Goal: Navigation & Orientation: Find specific page/section

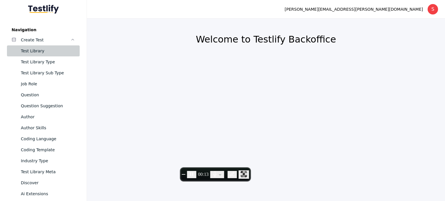
click at [29, 48] on div "Test Library" at bounding box center [48, 50] width 54 height 7
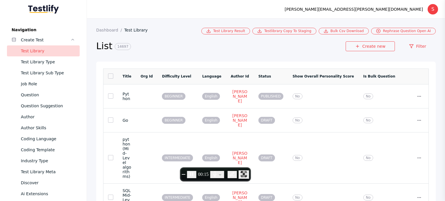
click at [109, 76] on link at bounding box center [110, 76] width 5 height 5
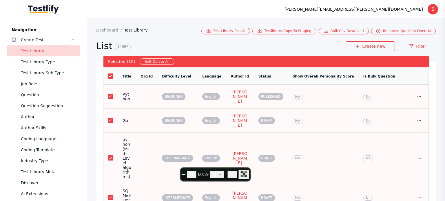
click at [109, 78] on link at bounding box center [110, 76] width 5 height 5
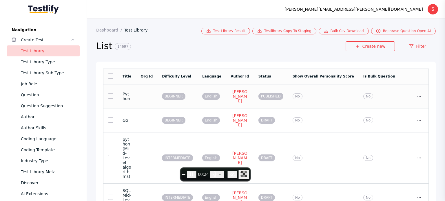
click at [157, 97] on td at bounding box center [146, 96] width 21 height 24
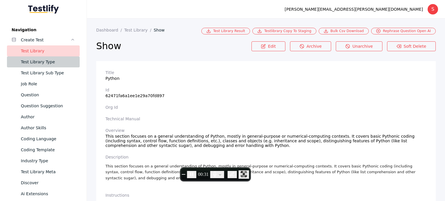
click at [43, 62] on div "Test Library Type" at bounding box center [48, 61] width 54 height 7
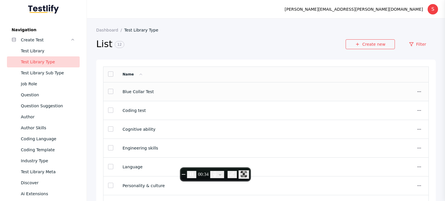
click at [109, 92] on link at bounding box center [110, 91] width 5 height 5
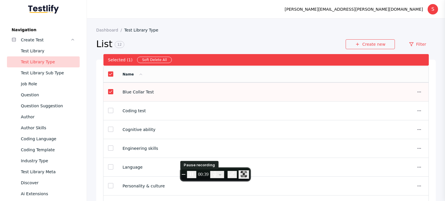
click at [194, 176] on icon "Pause recording" at bounding box center [192, 174] width 6 height 6
click at [194, 176] on icon "Resume recording" at bounding box center [192, 174] width 6 height 6
click at [194, 92] on section "Blue Collar Test" at bounding box center [256, 92] width 269 height 5
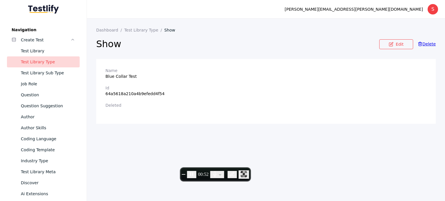
click at [108, 33] on section "Show Edit Delete" at bounding box center [265, 45] width 339 height 27
click at [107, 33] on section "Show Edit Delete" at bounding box center [265, 45] width 339 height 27
click at [130, 33] on section "Show Edit Delete" at bounding box center [265, 45] width 339 height 27
click at [131, 30] on link "Test Library Type" at bounding box center [144, 30] width 40 height 5
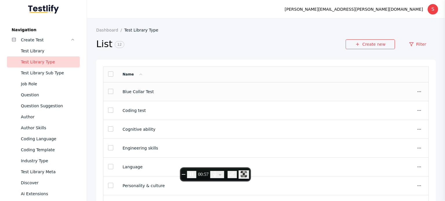
click at [109, 92] on link at bounding box center [110, 91] width 5 height 5
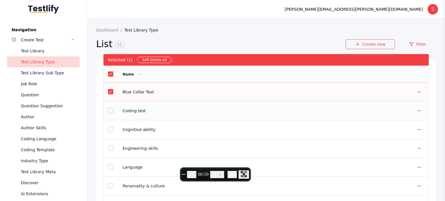
click at [109, 111] on link at bounding box center [110, 110] width 5 height 5
click at [109, 127] on link at bounding box center [110, 129] width 5 height 5
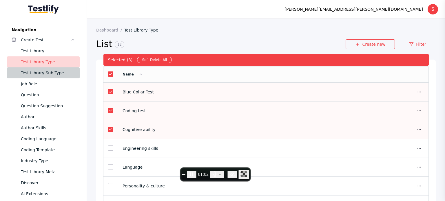
click at [45, 73] on div "Test Library Sub Type" at bounding box center [48, 72] width 54 height 7
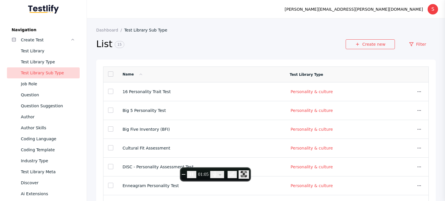
click at [109, 75] on link at bounding box center [110, 73] width 5 height 5
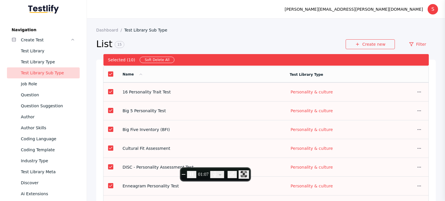
click at [173, 87] on td "16 Personality Trait Test" at bounding box center [201, 92] width 167 height 19
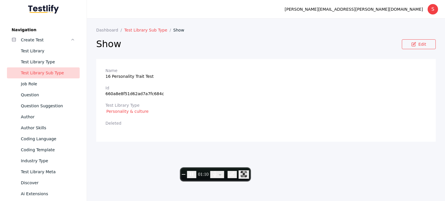
click at [135, 30] on link "Test Library Sub Type" at bounding box center [148, 30] width 49 height 5
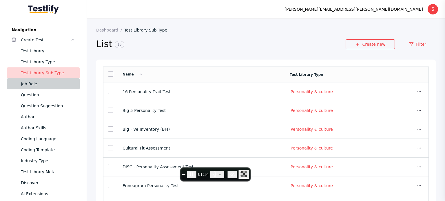
click at [34, 86] on div "Job Role" at bounding box center [48, 83] width 54 height 7
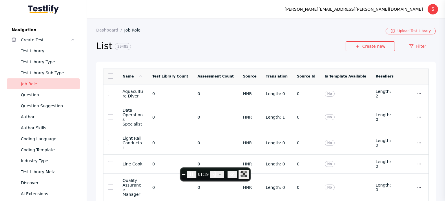
click at [112, 76] on link at bounding box center [110, 76] width 5 height 5
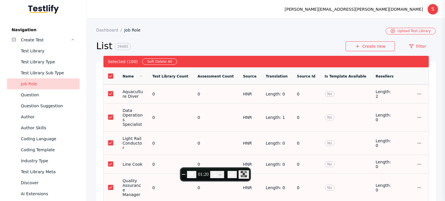
click at [112, 76] on link at bounding box center [110, 76] width 5 height 5
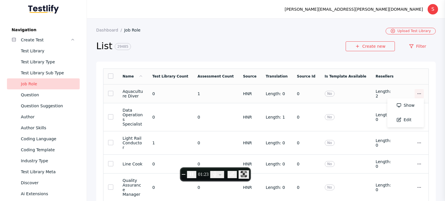
click at [416, 97] on span at bounding box center [418, 93] width 5 height 5
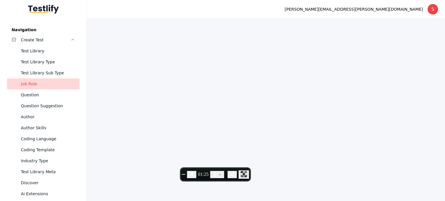
click at [34, 86] on div "Job Role" at bounding box center [48, 83] width 54 height 7
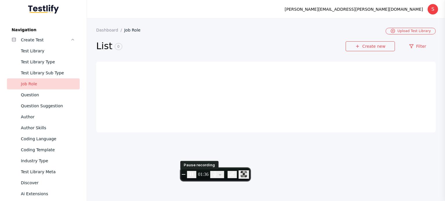
click at [194, 172] on icon "Pause recording" at bounding box center [192, 174] width 6 height 6
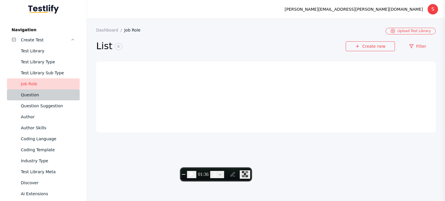
click at [29, 96] on div "Question" at bounding box center [48, 94] width 54 height 7
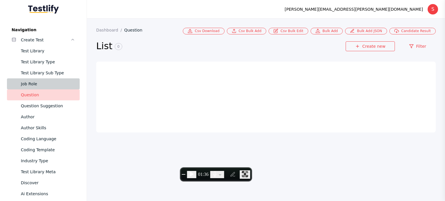
click at [28, 83] on div "Job Role" at bounding box center [48, 83] width 54 height 7
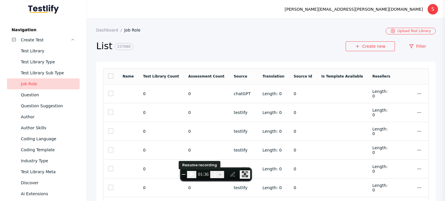
click at [193, 173] on icon "Resume recording" at bounding box center [191, 174] width 3 height 4
click at [108, 75] on link at bounding box center [110, 76] width 5 height 5
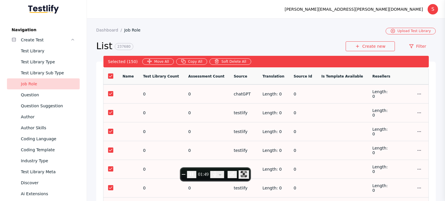
click at [110, 76] on link at bounding box center [110, 76] width 5 height 5
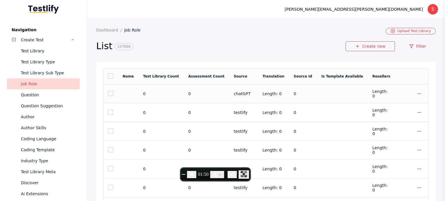
click at [133, 96] on td at bounding box center [128, 93] width 21 height 19
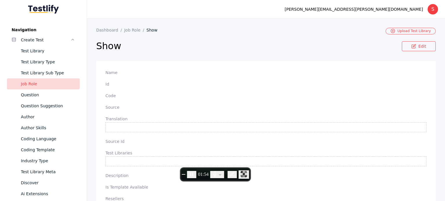
scroll to position [47, 0]
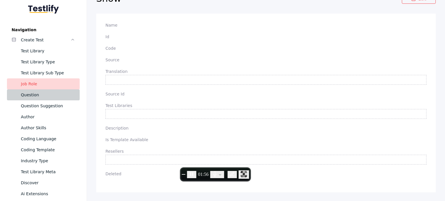
click at [25, 93] on div "Question" at bounding box center [48, 94] width 54 height 7
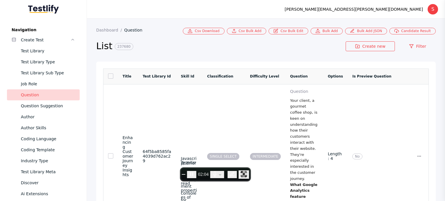
click at [110, 75] on link at bounding box center [110, 76] width 5 height 5
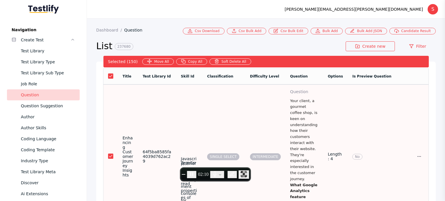
click at [245, 104] on td "SINGLE SELECT" at bounding box center [223, 157] width 43 height 144
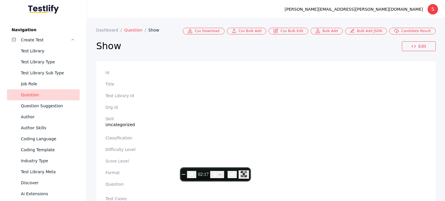
click at [128, 28] on link "Question" at bounding box center [136, 30] width 24 height 5
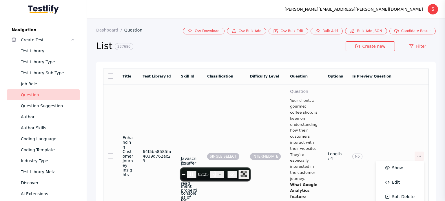
click at [416, 159] on icon at bounding box center [418, 156] width 5 height 5
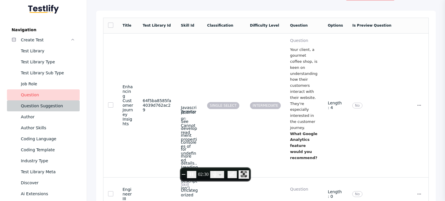
click at [51, 104] on div "Question Suggestion" at bounding box center [48, 105] width 54 height 7
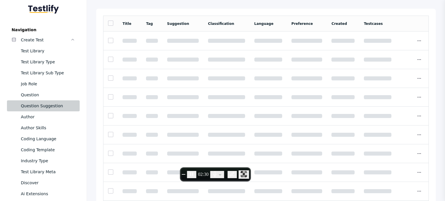
scroll to position [49, 0]
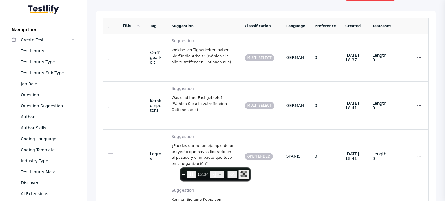
click at [111, 26] on link at bounding box center [110, 25] width 5 height 5
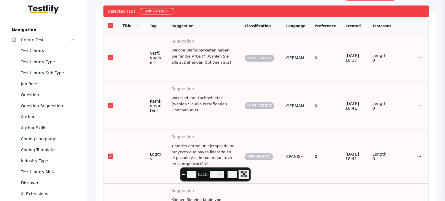
click at [111, 26] on link at bounding box center [110, 25] width 5 height 5
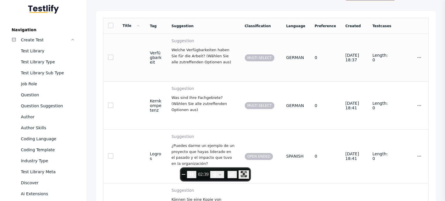
click at [325, 39] on td "0" at bounding box center [325, 58] width 31 height 48
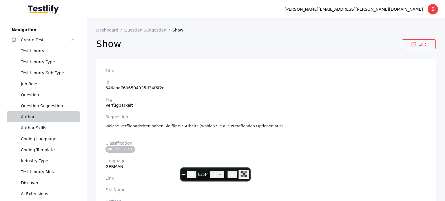
click at [41, 112] on link "Author" at bounding box center [43, 116] width 73 height 11
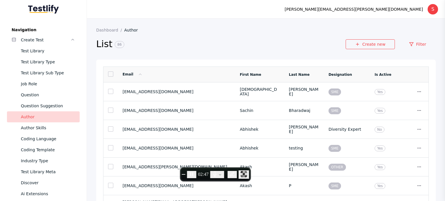
click at [109, 75] on link at bounding box center [110, 73] width 5 height 5
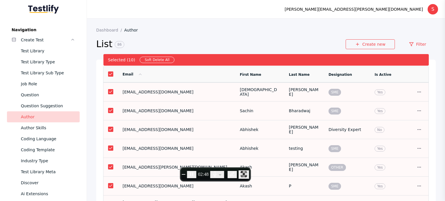
click at [109, 75] on link at bounding box center [110, 73] width 5 height 5
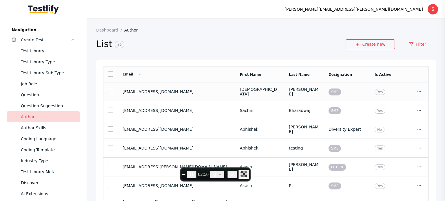
click at [189, 90] on section "[EMAIL_ADDRESS][DOMAIN_NAME]" at bounding box center [176, 91] width 108 height 5
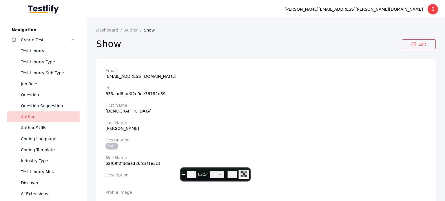
click at [126, 33] on section "Show Edit" at bounding box center [265, 45] width 339 height 27
click at [126, 31] on link "Author" at bounding box center [134, 30] width 20 height 5
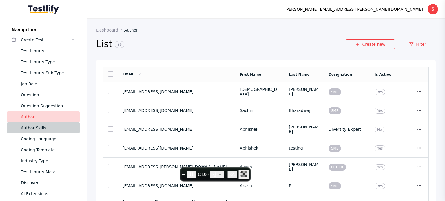
click at [37, 129] on div "Author Skills" at bounding box center [48, 127] width 54 height 7
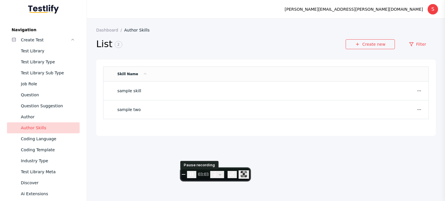
click at [196, 178] on button "Pause recording" at bounding box center [191, 174] width 9 height 7
click at [196, 178] on button "Resume recording" at bounding box center [191, 174] width 9 height 7
click at [418, 87] on link at bounding box center [418, 90] width 9 height 9
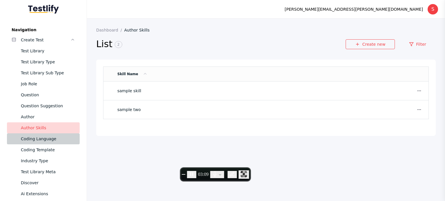
click at [27, 141] on div "Coding Language" at bounding box center [48, 138] width 54 height 7
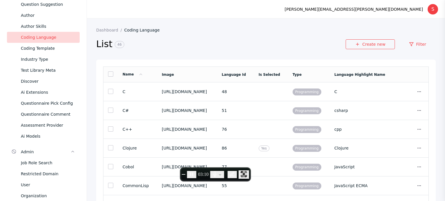
scroll to position [102, 0]
click at [110, 74] on link at bounding box center [110, 73] width 5 height 5
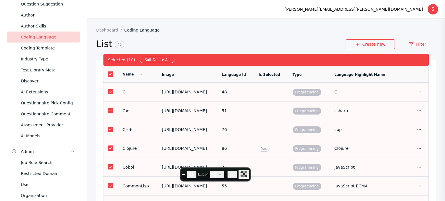
click at [110, 74] on link at bounding box center [110, 73] width 5 height 5
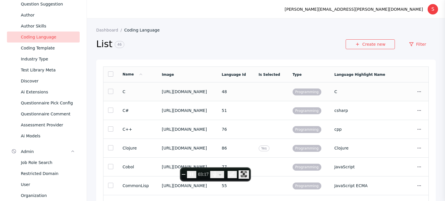
click at [380, 90] on section "C" at bounding box center [362, 91] width 57 height 5
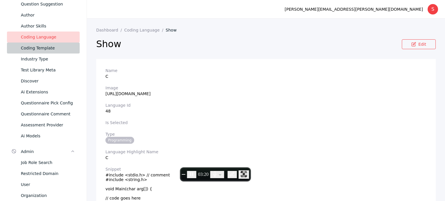
click at [47, 45] on div "Coding Template" at bounding box center [48, 48] width 54 height 7
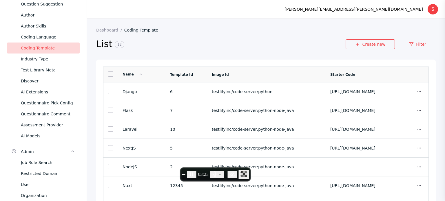
click at [110, 76] on link at bounding box center [110, 73] width 5 height 5
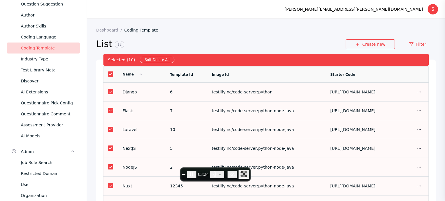
click at [110, 76] on link at bounding box center [110, 73] width 5 height 5
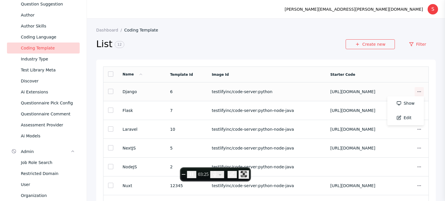
click at [416, 93] on icon at bounding box center [418, 91] width 5 height 5
click at [376, 90] on section "[URL][DOMAIN_NAME]" at bounding box center [360, 91] width 61 height 5
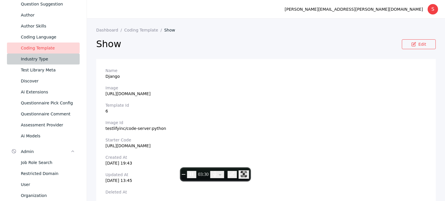
click at [32, 60] on div "Industry Type" at bounding box center [48, 59] width 54 height 7
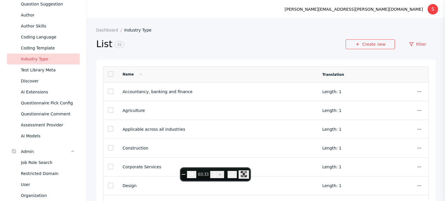
click at [111, 77] on link at bounding box center [110, 73] width 5 height 5
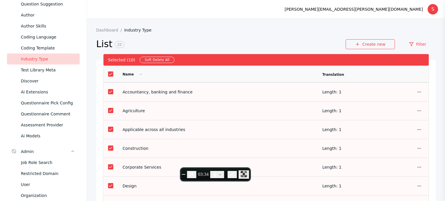
click at [111, 77] on link at bounding box center [110, 73] width 5 height 5
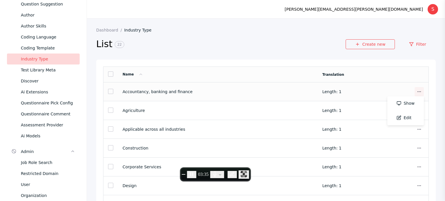
click at [416, 91] on icon at bounding box center [418, 91] width 5 height 5
click at [381, 91] on td "Length: 1" at bounding box center [356, 91] width 78 height 19
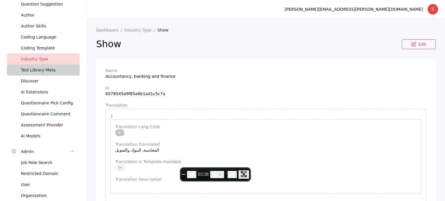
click at [52, 71] on div "Test Library Meta" at bounding box center [48, 70] width 54 height 7
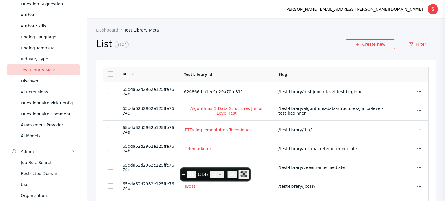
click at [110, 77] on link at bounding box center [110, 73] width 5 height 5
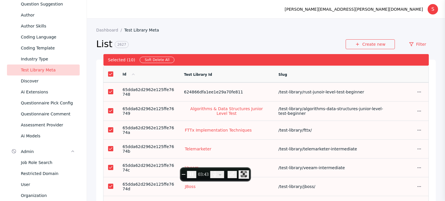
click at [110, 77] on link at bounding box center [110, 73] width 5 height 5
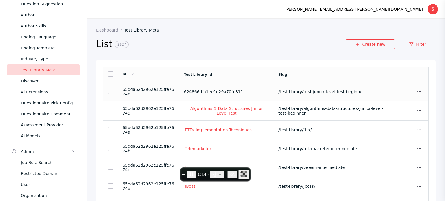
click at [374, 91] on section "/test-library/rust-junoir-level-test-beginner" at bounding box center [334, 91] width 113 height 5
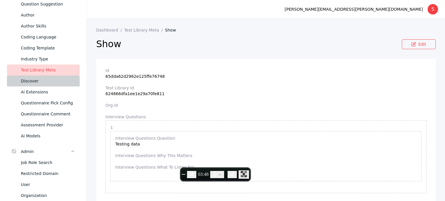
click at [32, 82] on div "Discover" at bounding box center [48, 81] width 54 height 7
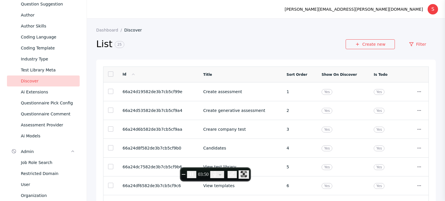
click at [110, 73] on link at bounding box center [110, 73] width 5 height 5
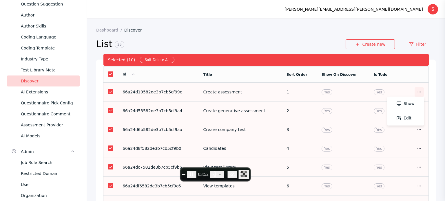
click at [416, 92] on icon at bounding box center [418, 92] width 5 height 5
click at [382, 90] on section "Yes" at bounding box center [382, 92] width 18 height 5
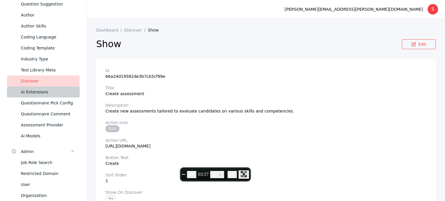
click at [21, 93] on div "Ai Extensions" at bounding box center [48, 92] width 54 height 7
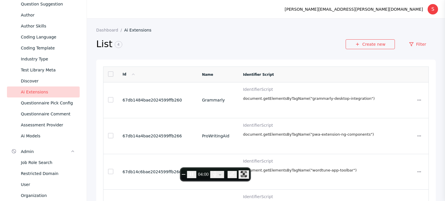
click at [109, 74] on link at bounding box center [110, 73] width 5 height 5
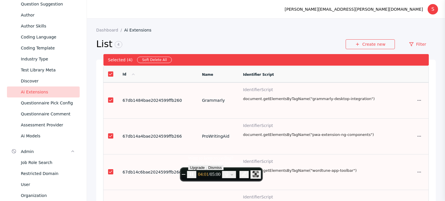
click at [109, 74] on link at bounding box center [110, 73] width 5 height 5
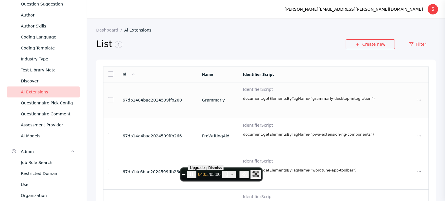
click at [365, 88] on label "identifierScript" at bounding box center [317, 89] width 148 height 5
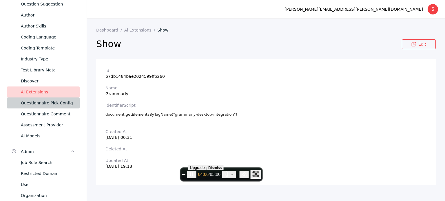
click at [34, 106] on div "Questionnaire Pick Config" at bounding box center [48, 103] width 54 height 7
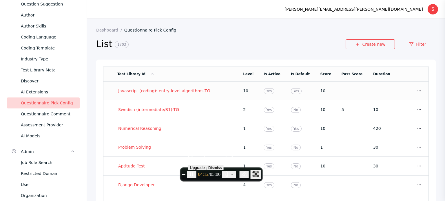
click at [372, 89] on td at bounding box center [381, 91] width 27 height 19
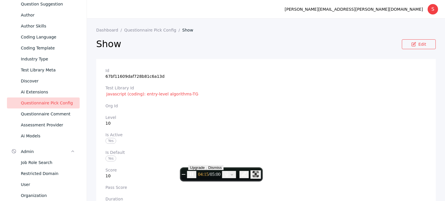
click at [223, 165] on button "Dismiss" at bounding box center [214, 167] width 17 height 5
click at [143, 31] on link "Questionnaire Pick Config" at bounding box center [153, 30] width 58 height 5
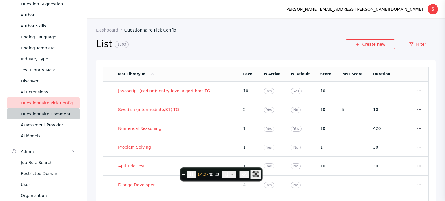
click at [34, 113] on div "Questionnaire Comment" at bounding box center [48, 114] width 54 height 7
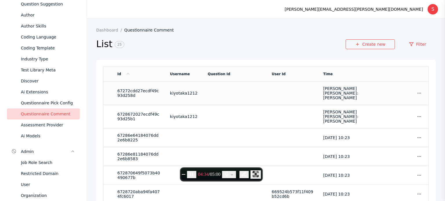
click at [110, 87] on td at bounding box center [108, 93] width 10 height 23
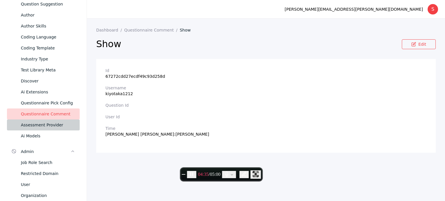
click at [31, 125] on div "Assessment Provider" at bounding box center [48, 125] width 54 height 7
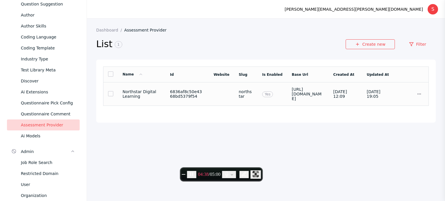
click at [110, 91] on link at bounding box center [110, 93] width 5 height 5
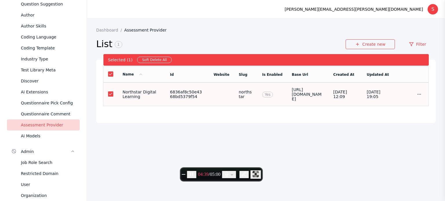
click at [110, 91] on link at bounding box center [110, 93] width 5 height 5
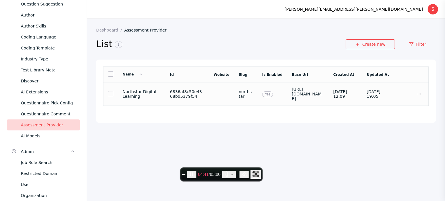
click at [400, 90] on section "Show Edit" at bounding box center [411, 93] width 23 height 9
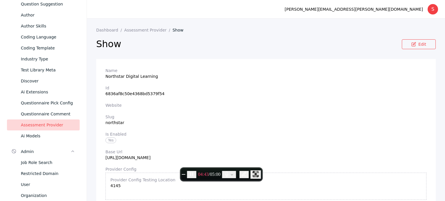
scroll to position [105, 0]
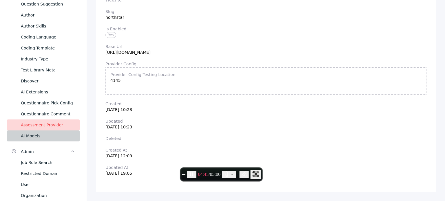
click at [28, 137] on div "Ai Models" at bounding box center [48, 136] width 54 height 7
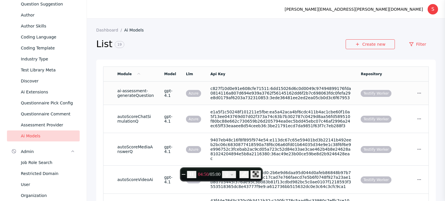
click at [402, 96] on section "Show Edit" at bounding box center [411, 93] width 23 height 9
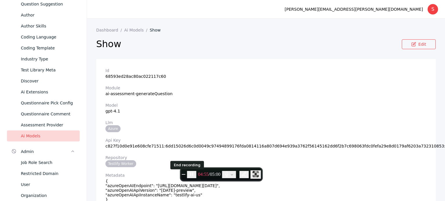
click at [183, 175] on span "End recording" at bounding box center [183, 175] width 0 height 0
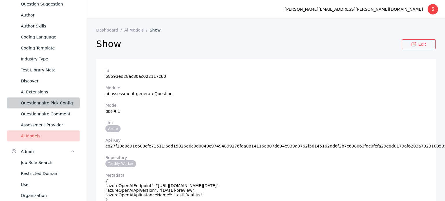
click at [37, 104] on div "Questionnaire Pick Config" at bounding box center [48, 103] width 54 height 7
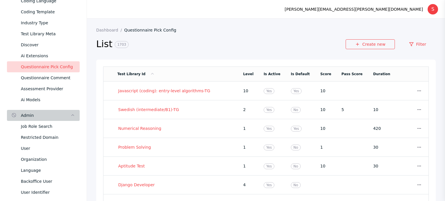
scroll to position [179, 0]
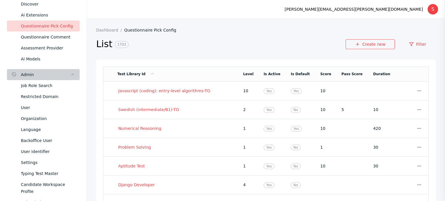
click at [28, 74] on div "Admin" at bounding box center [45, 74] width 49 height 7
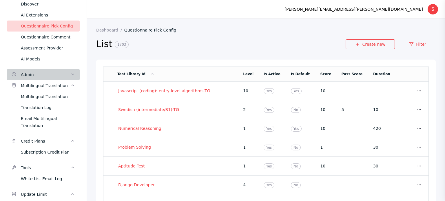
click at [28, 74] on div "Admin" at bounding box center [45, 74] width 49 height 7
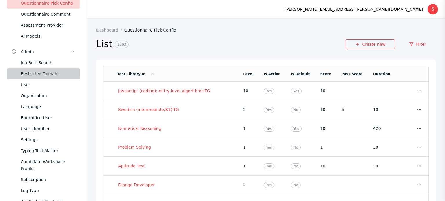
scroll to position [203, 0]
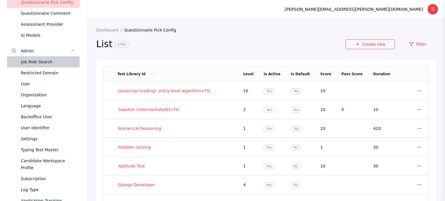
click at [44, 67] on link "Job Role Search" at bounding box center [43, 61] width 73 height 11
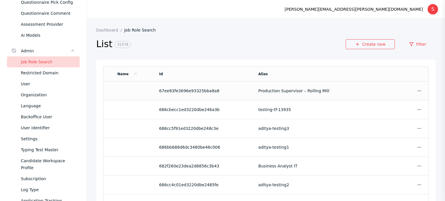
click at [350, 93] on section "Production Supervisor – Rolling Mill" at bounding box center [324, 91] width 133 height 5
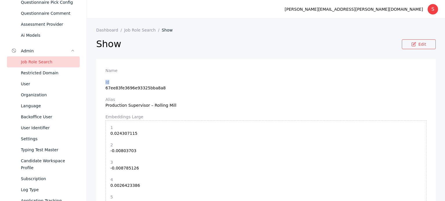
drag, startPoint x: 175, startPoint y: 76, endPoint x: 89, endPoint y: 77, distance: 86.8
click at [39, 63] on div "Job Role Search" at bounding box center [48, 61] width 54 height 7
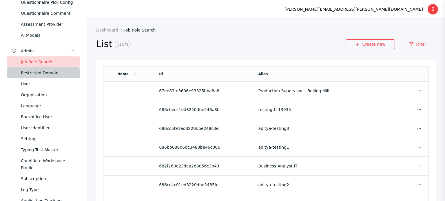
click at [45, 73] on div "Restricted Domain" at bounding box center [48, 72] width 54 height 7
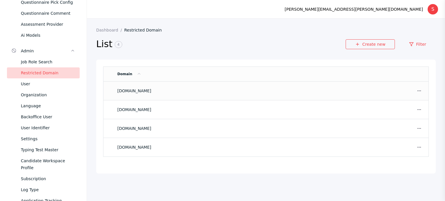
click at [359, 93] on section "[DOMAIN_NAME]" at bounding box center [254, 91] width 274 height 5
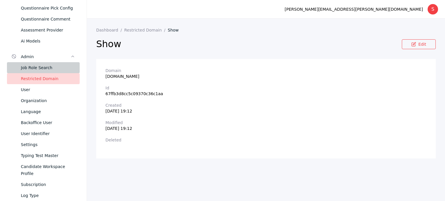
scroll to position [196, 0]
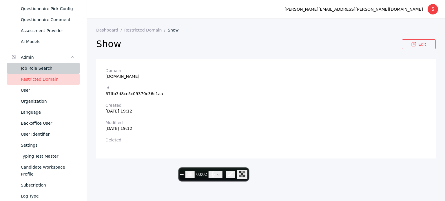
click at [27, 68] on div "Job Role Search" at bounding box center [48, 68] width 54 height 7
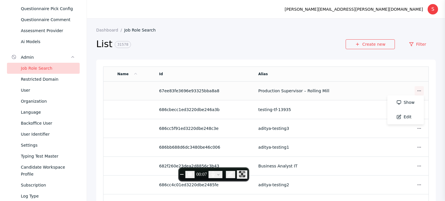
click at [416, 92] on icon at bounding box center [418, 91] width 5 height 5
click at [361, 85] on td "Production Supervisor – Rolling Mill" at bounding box center [325, 91] width 142 height 19
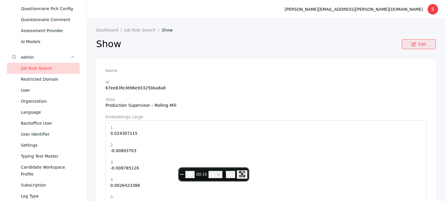
click at [416, 47] on link "Edit" at bounding box center [418, 44] width 34 height 10
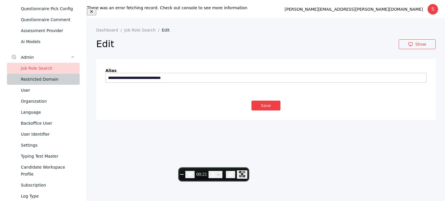
click at [37, 76] on div "Restricted Domain" at bounding box center [48, 79] width 54 height 7
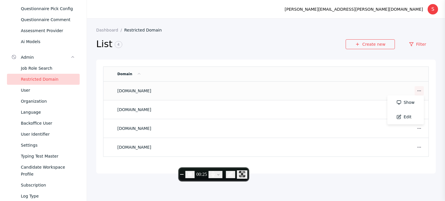
click at [416, 94] on link at bounding box center [418, 90] width 9 height 9
click at [407, 117] on link "Edit" at bounding box center [405, 117] width 36 height 14
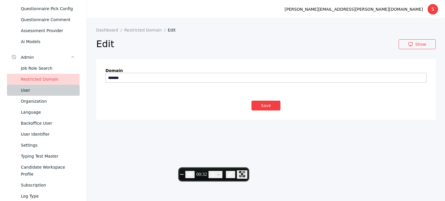
click at [33, 91] on div "User" at bounding box center [48, 90] width 54 height 7
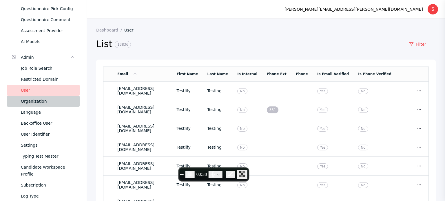
click at [31, 100] on div "Organization" at bounding box center [48, 101] width 54 height 7
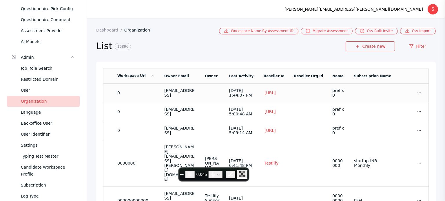
click at [136, 92] on section "0" at bounding box center [136, 93] width 38 height 5
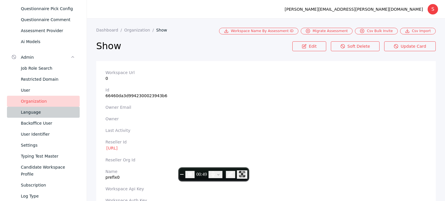
click at [32, 113] on div "Language" at bounding box center [48, 112] width 54 height 7
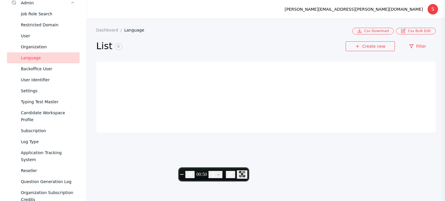
scroll to position [252, 0]
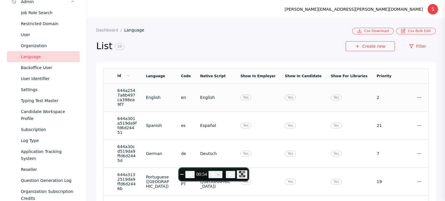
click at [353, 95] on section "Yes" at bounding box center [348, 97] width 36 height 5
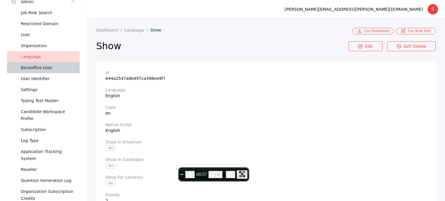
click at [23, 67] on div "Backoffice User" at bounding box center [48, 67] width 54 height 7
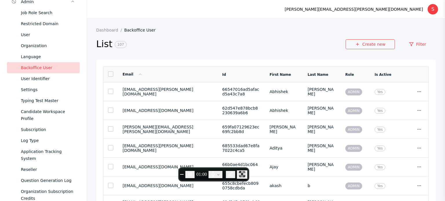
click at [111, 73] on link at bounding box center [110, 73] width 5 height 5
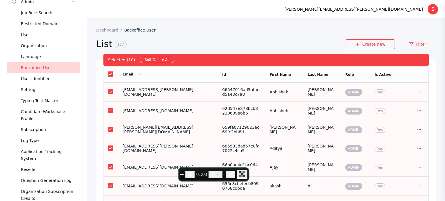
click at [396, 91] on td "Show Edit" at bounding box center [412, 92] width 33 height 19
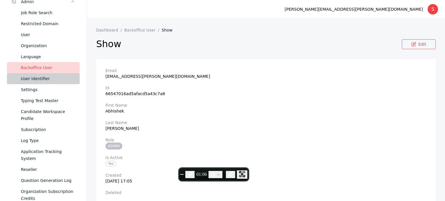
click at [41, 81] on div "User Identifier" at bounding box center [48, 78] width 54 height 7
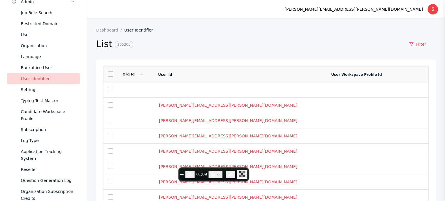
click at [110, 77] on link at bounding box center [110, 73] width 5 height 5
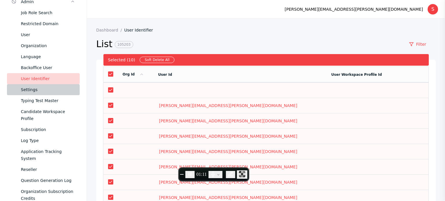
click at [56, 89] on div "Settings" at bounding box center [48, 89] width 54 height 7
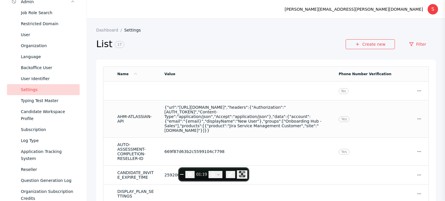
click at [381, 117] on td "Yes" at bounding box center [365, 118] width 62 height 37
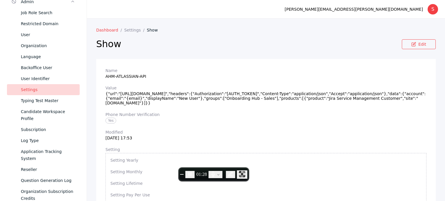
click at [108, 28] on link "Dashboard" at bounding box center [110, 30] width 28 height 5
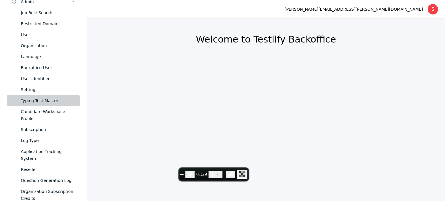
click at [40, 95] on link "Typing Test Master" at bounding box center [43, 100] width 73 height 11
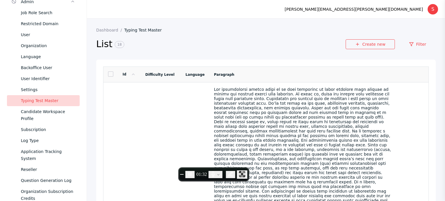
click at [110, 76] on link at bounding box center [110, 73] width 5 height 5
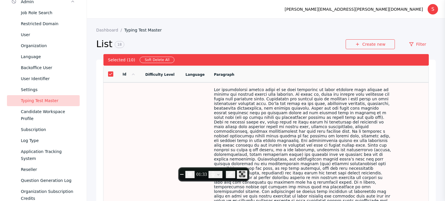
click at [110, 76] on link at bounding box center [110, 73] width 5 height 5
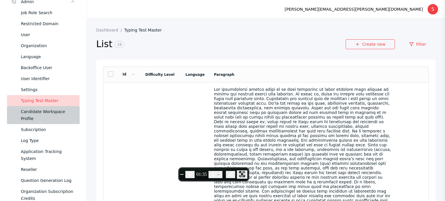
click at [35, 110] on div "Candidate Workspace Profile" at bounding box center [48, 115] width 54 height 14
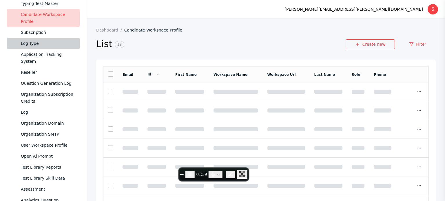
scroll to position [341, 0]
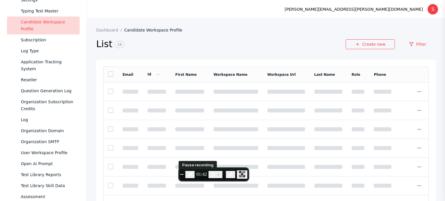
click at [194, 175] on button "Pause recording" at bounding box center [189, 174] width 9 height 7
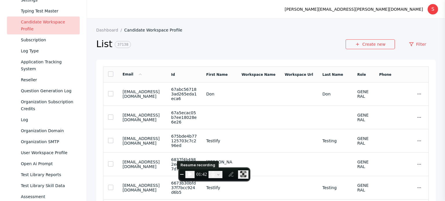
click at [193, 175] on icon "Resume recording" at bounding box center [190, 174] width 6 height 6
click at [111, 71] on link at bounding box center [110, 73] width 5 height 5
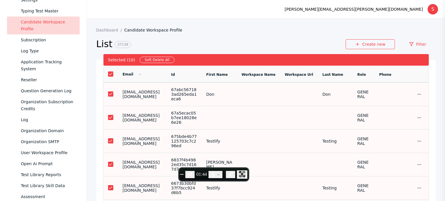
click at [111, 71] on link at bounding box center [110, 73] width 5 height 5
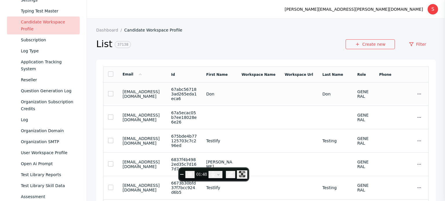
click at [162, 95] on section "[EMAIL_ADDRESS][DOMAIN_NAME]" at bounding box center [141, 93] width 39 height 9
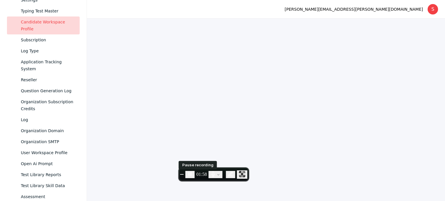
click at [194, 171] on button "Pause recording" at bounding box center [189, 174] width 9 height 7
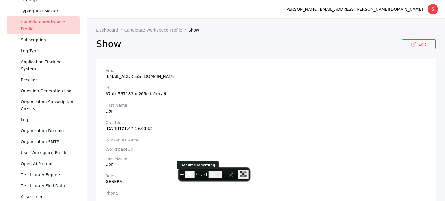
click at [192, 176] on icon "Resume recording" at bounding box center [189, 174] width 3 height 4
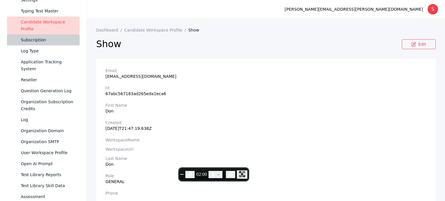
click at [48, 45] on link "Subscription" at bounding box center [43, 39] width 73 height 11
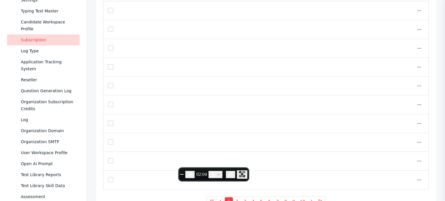
scroll to position [82, 0]
click at [191, 173] on icon "Pause recording" at bounding box center [189, 173] width 3 height 3
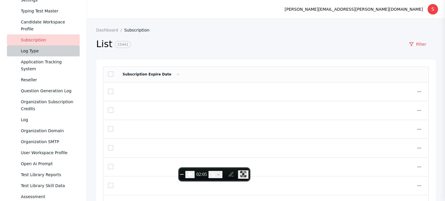
click at [45, 51] on div "Log Type" at bounding box center [48, 50] width 54 height 7
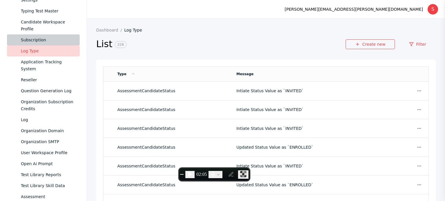
click at [39, 41] on div "Subscription" at bounding box center [48, 39] width 54 height 7
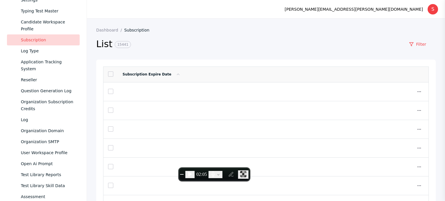
click at [111, 76] on link at bounding box center [110, 73] width 5 height 5
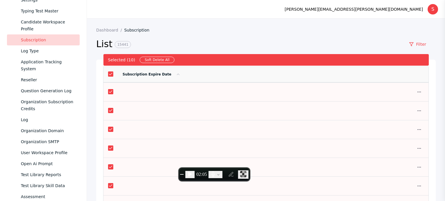
click at [111, 76] on link at bounding box center [110, 73] width 5 height 5
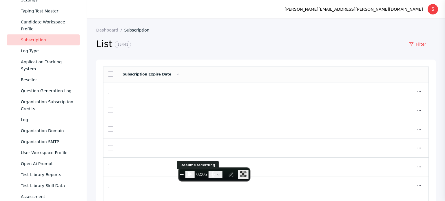
click at [194, 178] on button "Resume recording" at bounding box center [189, 174] width 9 height 7
click at [109, 76] on link at bounding box center [110, 73] width 5 height 5
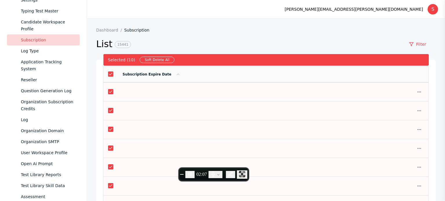
click at [109, 76] on link at bounding box center [110, 73] width 5 height 5
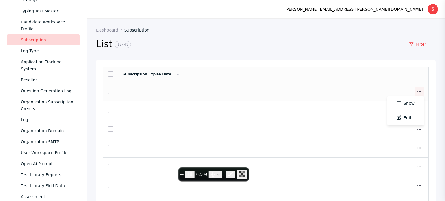
click at [416, 91] on icon at bounding box center [418, 91] width 5 height 5
click at [357, 88] on td at bounding box center [257, 91] width 278 height 19
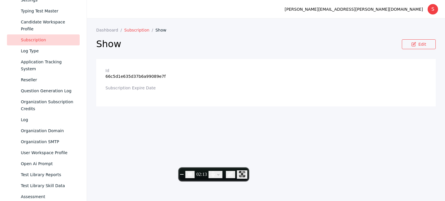
click at [126, 30] on link "Subscription" at bounding box center [139, 30] width 31 height 5
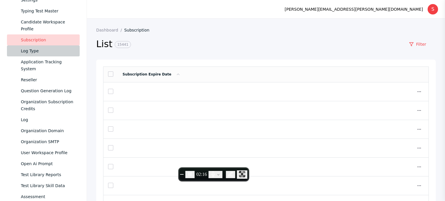
click at [31, 52] on div "Log Type" at bounding box center [48, 50] width 54 height 7
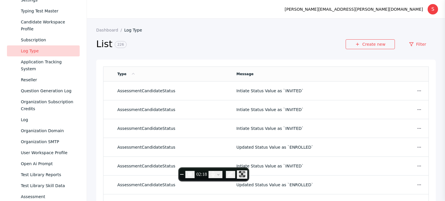
scroll to position [31, 0]
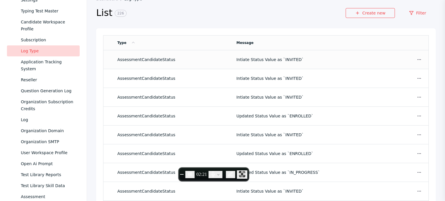
click at [156, 64] on td "AssessmentCandidateStatus" at bounding box center [172, 59] width 119 height 19
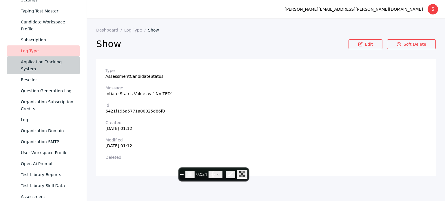
click at [31, 64] on div "Application Tracking System" at bounding box center [48, 65] width 54 height 14
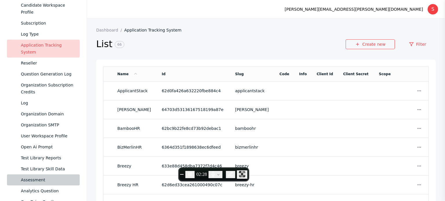
scroll to position [349, 0]
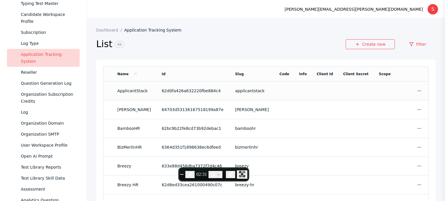
click at [363, 92] on td at bounding box center [356, 91] width 36 height 19
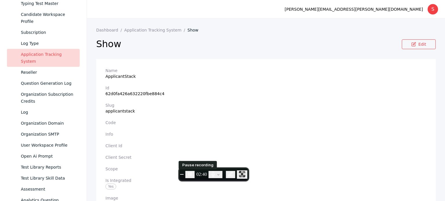
click at [193, 174] on icon "Pause recording" at bounding box center [190, 174] width 6 height 6
click at [175, 30] on link "Application Tracking System" at bounding box center [155, 30] width 63 height 5
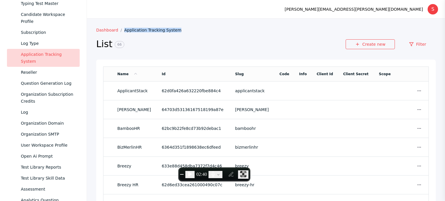
copy link "Application Tracking System"
drag, startPoint x: 185, startPoint y: 31, endPoint x: 201, endPoint y: 23, distance: 18.1
click at [201, 23] on section "Dashboard Application Tracking System List 66 Create new Filter Name Id Slug Co…" at bounding box center [266, 119] width 358 height 201
click at [193, 175] on icon "Resume recording" at bounding box center [190, 174] width 6 height 6
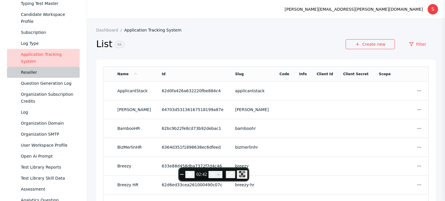
click at [22, 70] on div "Reseller" at bounding box center [48, 72] width 54 height 7
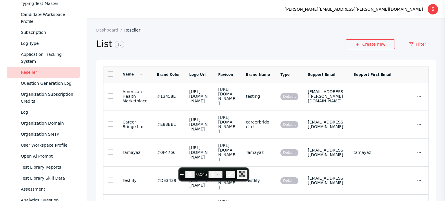
click at [109, 75] on link at bounding box center [110, 73] width 5 height 5
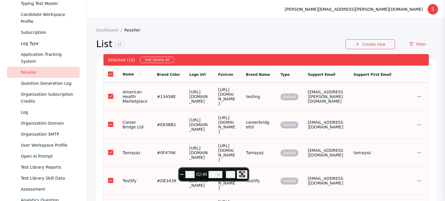
click at [154, 93] on td "#13458E" at bounding box center [168, 97] width 32 height 28
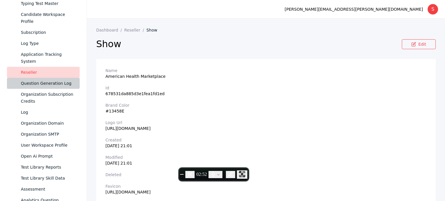
click at [33, 88] on link "Question Generation Log" at bounding box center [43, 83] width 73 height 11
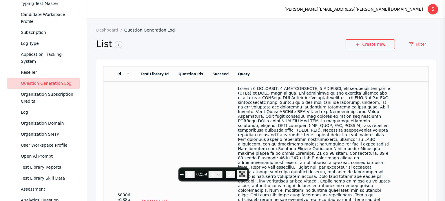
click at [387, 102] on td at bounding box center [314, 205] width 163 height 246
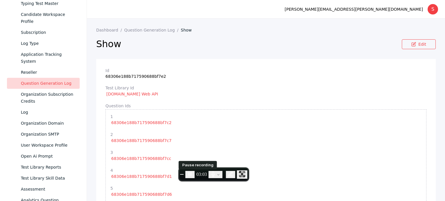
click at [193, 175] on icon "Pause recording" at bounding box center [190, 174] width 6 height 6
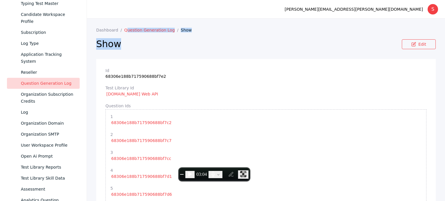
drag, startPoint x: 172, startPoint y: 35, endPoint x: 126, endPoint y: 29, distance: 47.3
click at [126, 29] on section "Dashboard Question Generation Log Show Show Edit" at bounding box center [265, 43] width 339 height 31
click at [144, 40] on h2 "Show" at bounding box center [248, 44] width 305 height 12
drag, startPoint x: 167, startPoint y: 23, endPoint x: 122, endPoint y: 30, distance: 45.4
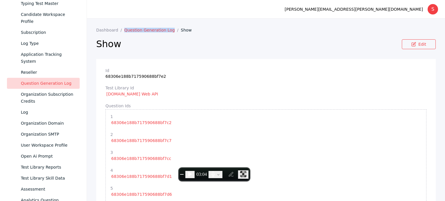
copy link "Question Generation Log"
click at [194, 178] on button "Resume recording" at bounding box center [189, 174] width 9 height 7
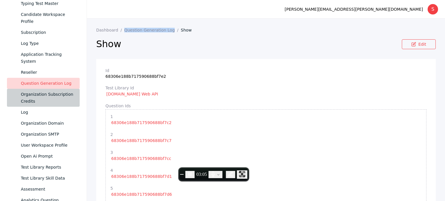
click at [48, 98] on div "Organization Subscription Credits" at bounding box center [48, 98] width 54 height 14
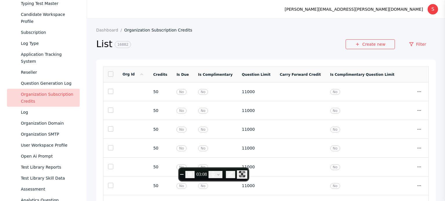
click at [108, 75] on link at bounding box center [110, 73] width 5 height 5
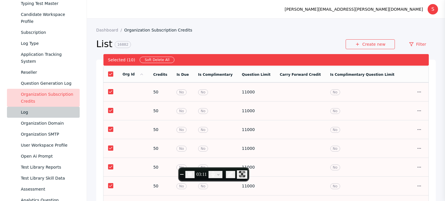
click at [41, 116] on link "Log" at bounding box center [43, 112] width 73 height 11
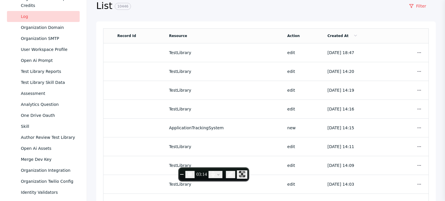
scroll to position [445, 0]
click at [418, 53] on circle at bounding box center [418, 52] width 0 height 0
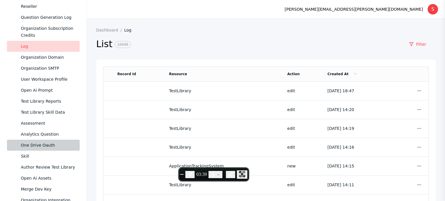
scroll to position [387, 0]
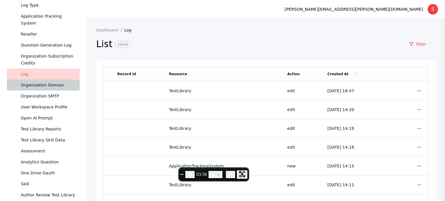
click at [30, 89] on link "Organization Domain" at bounding box center [43, 85] width 73 height 11
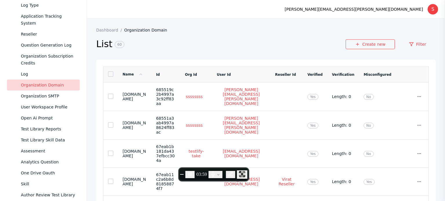
click at [110, 74] on link at bounding box center [110, 73] width 5 height 5
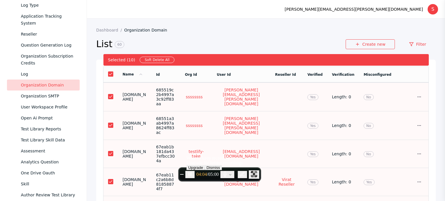
click at [383, 89] on td "No" at bounding box center [377, 97] width 37 height 29
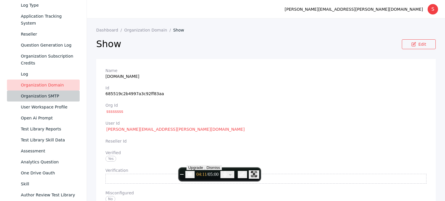
click at [28, 99] on div "Organization SMTP" at bounding box center [48, 96] width 54 height 7
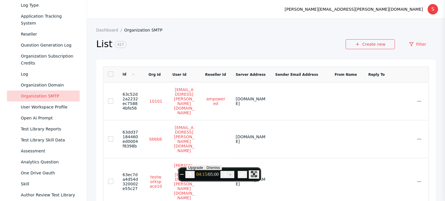
click at [109, 76] on link at bounding box center [110, 73] width 5 height 5
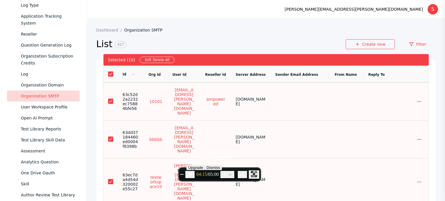
click at [109, 76] on link at bounding box center [110, 73] width 5 height 5
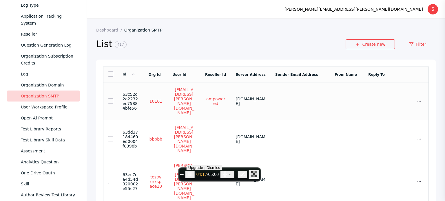
click at [333, 100] on td at bounding box center [347, 101] width 34 height 38
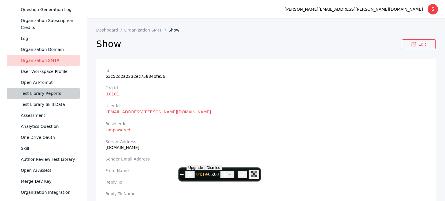
scroll to position [423, 0]
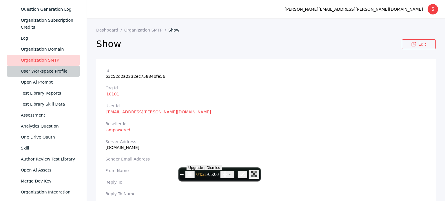
click at [39, 71] on div "User Workspace Profile" at bounding box center [48, 71] width 54 height 7
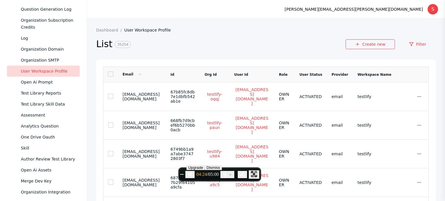
click at [109, 77] on link at bounding box center [110, 73] width 5 height 5
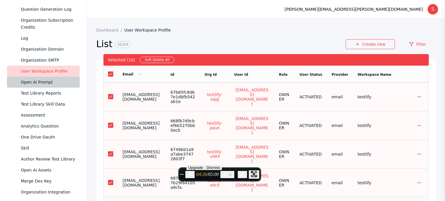
click at [32, 83] on div "Open Ai Prompt" at bounding box center [48, 82] width 54 height 7
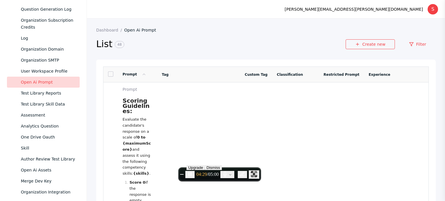
click at [108, 75] on link at bounding box center [110, 73] width 5 height 5
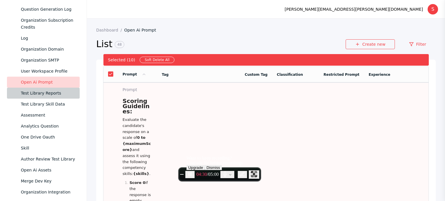
click at [43, 93] on div "Test Library Reports" at bounding box center [48, 93] width 54 height 7
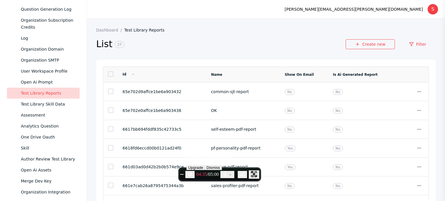
click at [112, 77] on link at bounding box center [110, 73] width 5 height 5
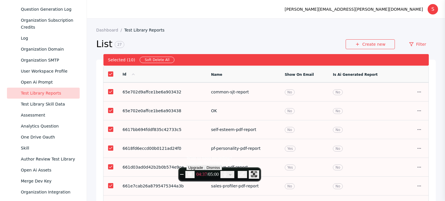
click at [111, 76] on link at bounding box center [110, 73] width 5 height 5
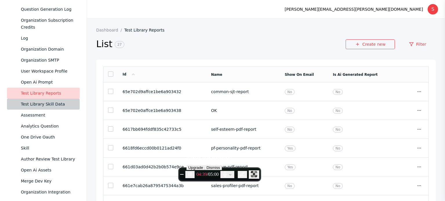
click at [52, 105] on div "Test Library Skill Data" at bounding box center [48, 104] width 54 height 7
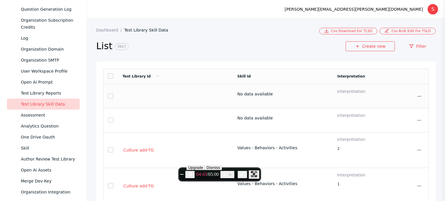
click at [111, 95] on link at bounding box center [110, 95] width 5 height 5
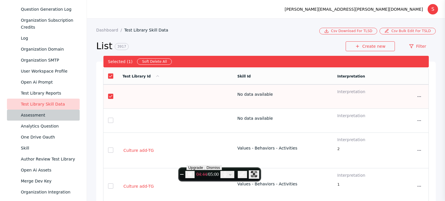
click at [44, 117] on div "Assessment" at bounding box center [48, 115] width 54 height 7
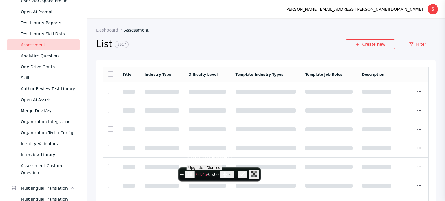
scroll to position [519, 0]
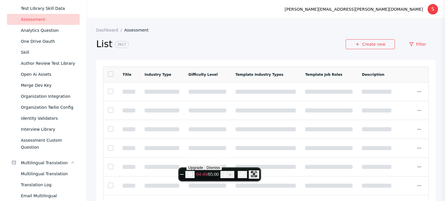
click at [111, 74] on link at bounding box center [110, 73] width 5 height 5
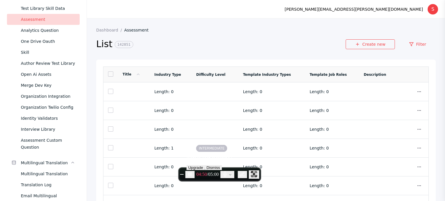
click at [111, 74] on link at bounding box center [110, 73] width 5 height 5
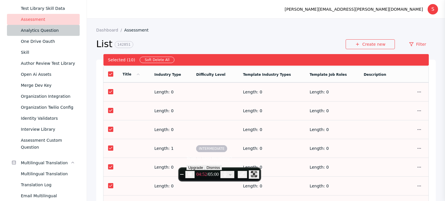
click at [29, 34] on link "Analytics Question" at bounding box center [43, 30] width 73 height 11
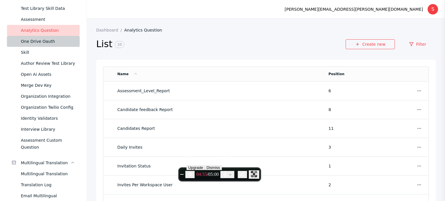
click at [42, 39] on div "One Drive Oauth" at bounding box center [48, 41] width 54 height 7
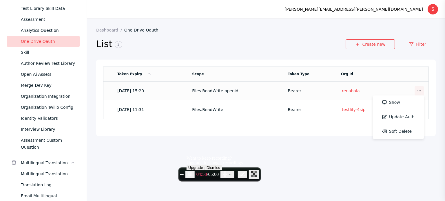
click at [419, 91] on circle at bounding box center [418, 91] width 0 height 0
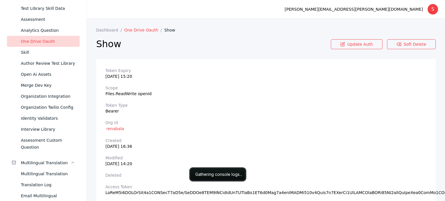
click at [136, 32] on body "Navigation Create Test Test Library Test Library Type Test Library Sub Type Job…" at bounding box center [222, 100] width 445 height 201
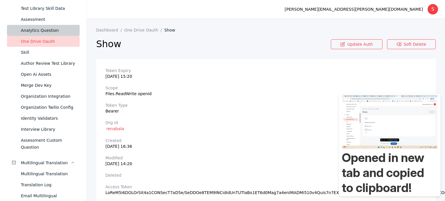
click at [32, 28] on div "Analytics Question" at bounding box center [48, 30] width 54 height 7
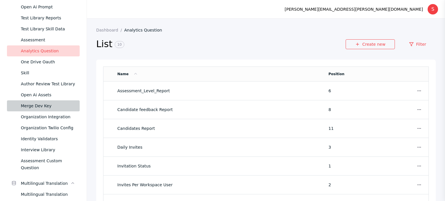
scroll to position [498, 0]
copy link "Analytics Question"
drag, startPoint x: 161, startPoint y: 31, endPoint x: 123, endPoint y: 31, distance: 38.2
click at [123, 31] on section "Dashboard Analytics Question" at bounding box center [265, 30] width 339 height 5
click at [30, 56] on link "Analytics Question" at bounding box center [43, 51] width 73 height 11
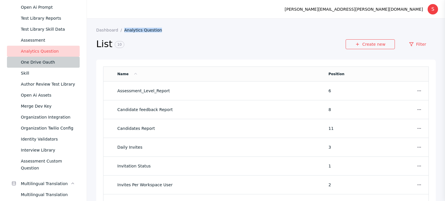
click at [30, 58] on link "One Drive Oauth" at bounding box center [43, 62] width 73 height 11
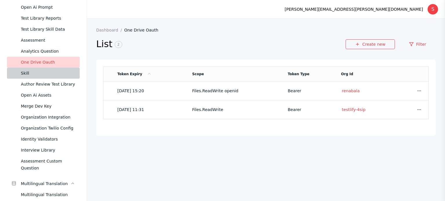
click at [27, 73] on div "Skill" at bounding box center [48, 73] width 54 height 7
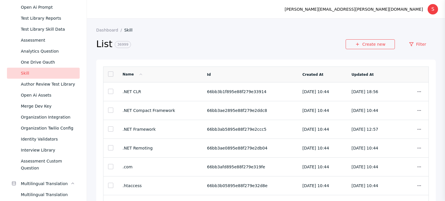
click at [109, 74] on link at bounding box center [110, 73] width 5 height 5
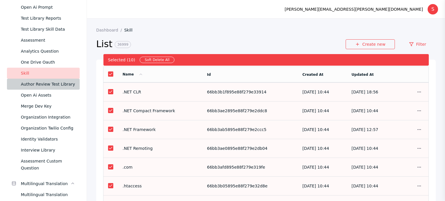
click at [39, 84] on div "Author Review Test Library" at bounding box center [48, 84] width 54 height 7
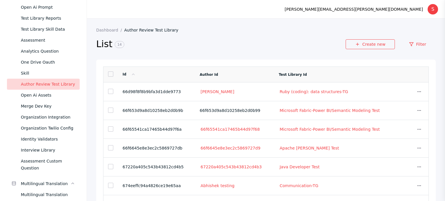
click at [110, 74] on link at bounding box center [110, 73] width 5 height 5
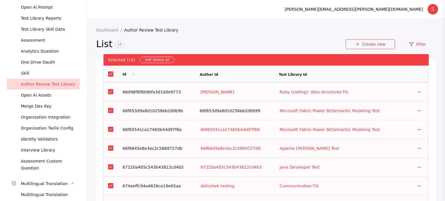
click at [110, 74] on link at bounding box center [110, 73] width 5 height 5
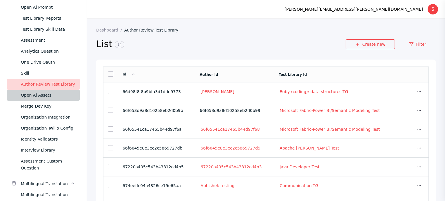
click at [47, 97] on div "Open Ai Assets" at bounding box center [48, 95] width 54 height 7
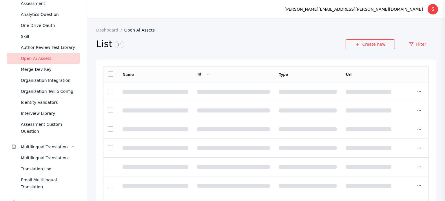
scroll to position [535, 0]
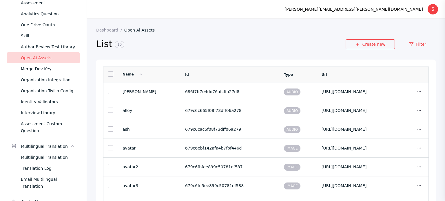
click at [109, 76] on link at bounding box center [110, 73] width 5 height 5
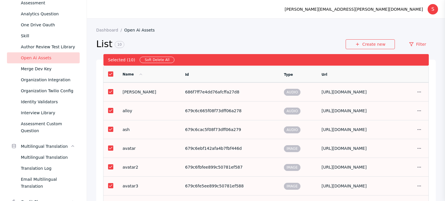
click at [109, 76] on link at bounding box center [110, 73] width 5 height 5
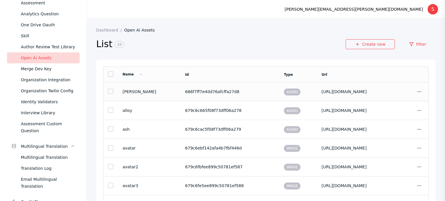
click at [144, 91] on td "[PERSON_NAME]" at bounding box center [149, 91] width 63 height 19
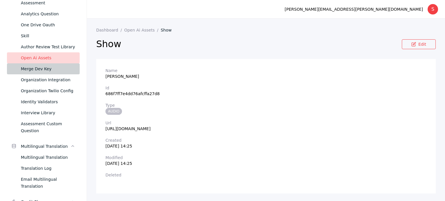
click at [37, 68] on div "Merge Dev Key" at bounding box center [48, 68] width 54 height 7
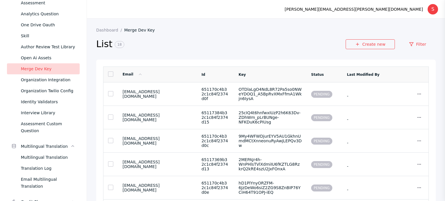
click at [110, 74] on link at bounding box center [110, 73] width 5 height 5
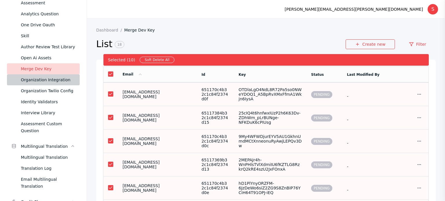
click at [60, 80] on div "Organization Integration" at bounding box center [48, 79] width 54 height 7
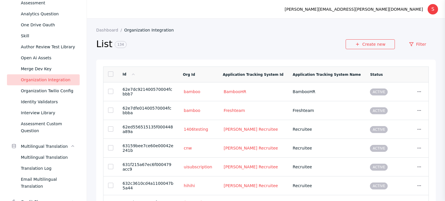
click at [110, 75] on link at bounding box center [110, 73] width 5 height 5
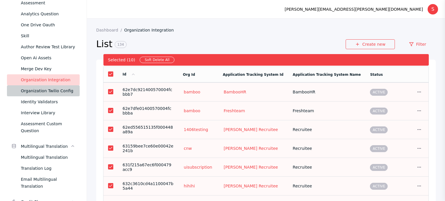
click at [50, 92] on div "Organization Twilio Config" at bounding box center [48, 90] width 54 height 7
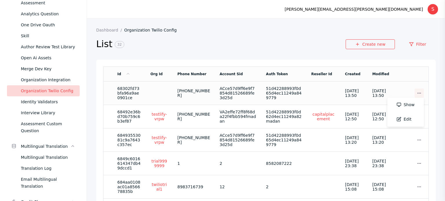
click at [416, 94] on icon at bounding box center [418, 93] width 5 height 5
click at [396, 95] on td "Show Edit" at bounding box center [412, 93] width 33 height 23
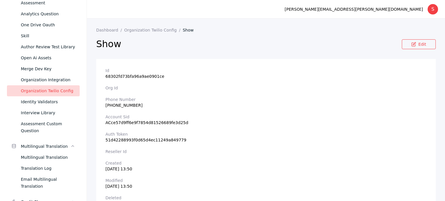
click at [142, 33] on section "Show Edit" at bounding box center [265, 45] width 339 height 27
click at [140, 30] on link "Organization Twilio Config" at bounding box center [153, 30] width 58 height 5
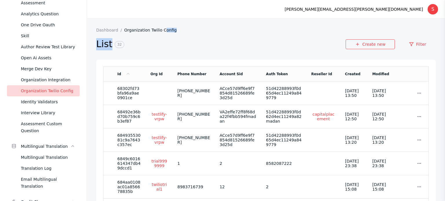
drag, startPoint x: 183, startPoint y: 32, endPoint x: 160, endPoint y: 30, distance: 23.0
click at [160, 30] on section "Dashboard Organization Twilio Config List 32 Create new Filter" at bounding box center [265, 44] width 339 height 32
click at [199, 36] on section "List 32 Create new Filter" at bounding box center [265, 45] width 339 height 27
drag, startPoint x: 199, startPoint y: 36, endPoint x: 137, endPoint y: 29, distance: 63.2
click at [137, 29] on section "Dashboard Organization Twilio Config List 32 Create new Filter" at bounding box center [265, 44] width 339 height 32
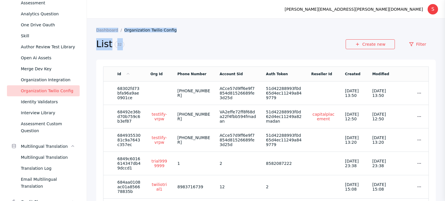
click at [185, 32] on section "Dashboard Organization Twilio Config" at bounding box center [265, 30] width 339 height 5
drag, startPoint x: 186, startPoint y: 30, endPoint x: 123, endPoint y: 30, distance: 62.8
click at [123, 30] on section "Dashboard Organization Twilio Config" at bounding box center [265, 30] width 339 height 5
copy link "Organization Twilio Config"
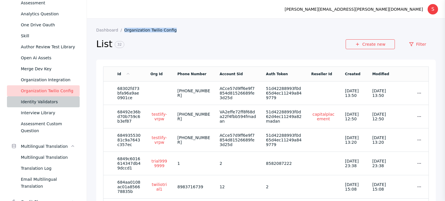
click at [39, 102] on div "Identity Validators" at bounding box center [48, 101] width 54 height 7
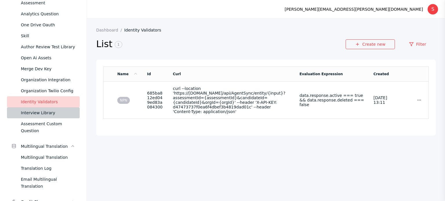
click at [33, 114] on div "Interview Library" at bounding box center [48, 112] width 54 height 7
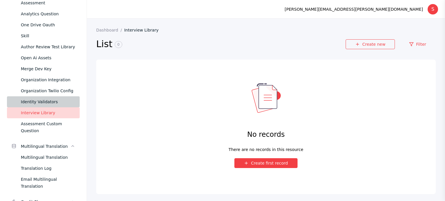
click at [41, 98] on div "Identity Validators" at bounding box center [48, 101] width 54 height 7
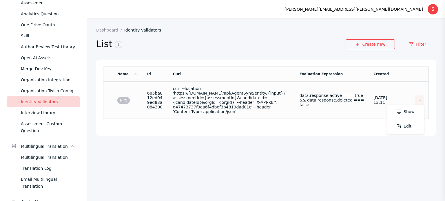
click at [415, 97] on link at bounding box center [418, 99] width 9 height 9
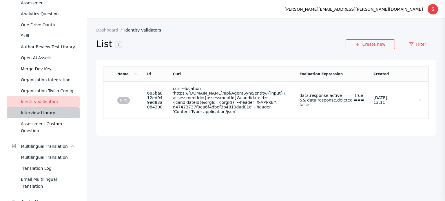
click at [36, 112] on div "Interview Library" at bounding box center [48, 112] width 54 height 7
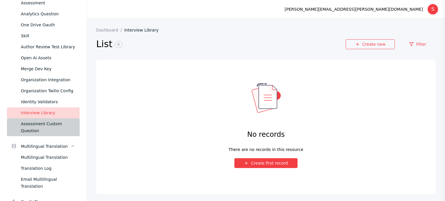
click at [38, 124] on div "Assessment Custom Question" at bounding box center [48, 127] width 54 height 14
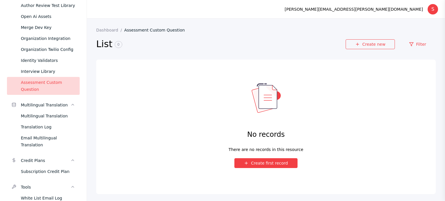
scroll to position [578, 0]
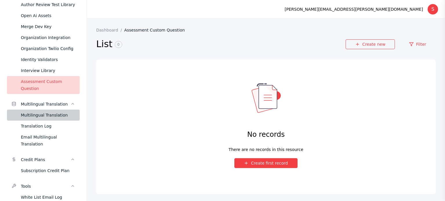
click at [35, 117] on div "Multilingual Translation" at bounding box center [48, 115] width 54 height 7
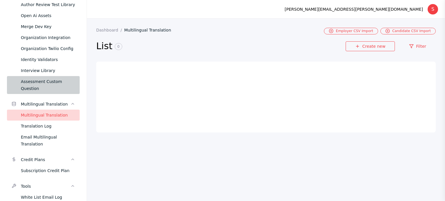
click at [34, 87] on div "Assessment Custom Question" at bounding box center [48, 85] width 54 height 14
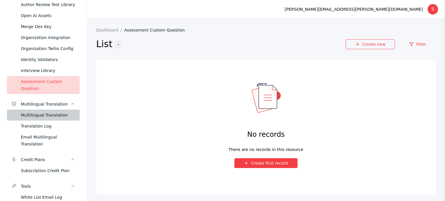
click at [35, 112] on div "Multilingual Translation" at bounding box center [48, 115] width 54 height 7
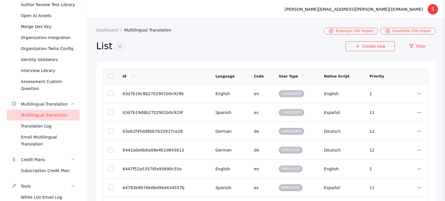
click at [111, 77] on link at bounding box center [110, 76] width 5 height 5
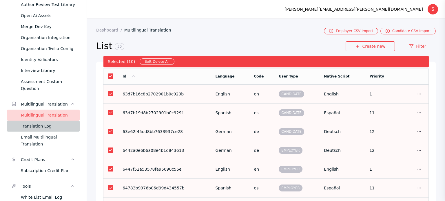
click at [44, 128] on div "Translation Log" at bounding box center [48, 126] width 54 height 7
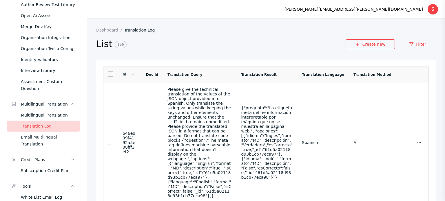
click at [110, 74] on link at bounding box center [110, 73] width 5 height 5
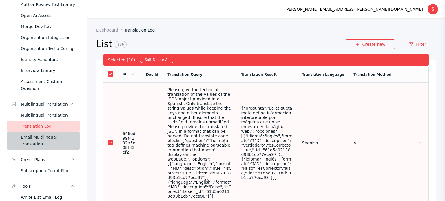
click at [33, 139] on div "Email Multilingual Translation" at bounding box center [48, 141] width 54 height 14
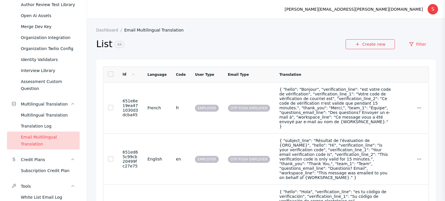
click at [109, 78] on td at bounding box center [110, 75] width 15 height 16
click at [110, 76] on link at bounding box center [110, 73] width 5 height 5
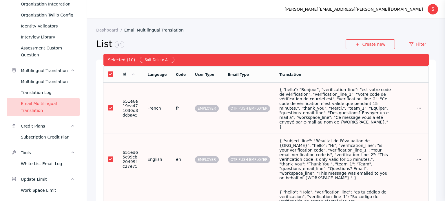
scroll to position [611, 0]
click at [30, 140] on div "Subscription Credit Plan" at bounding box center [48, 137] width 54 height 7
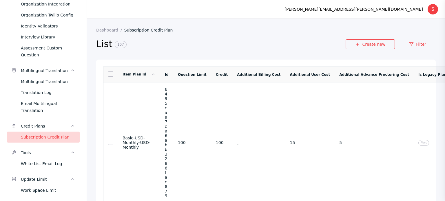
click at [109, 77] on link at bounding box center [110, 73] width 5 height 5
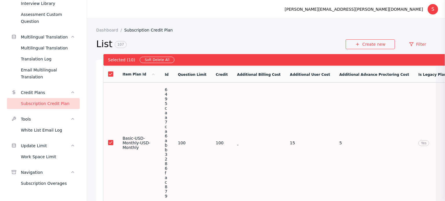
scroll to position [648, 0]
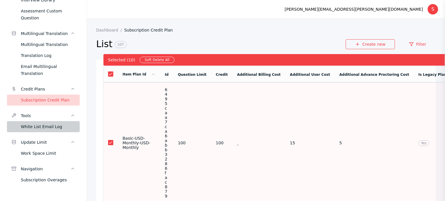
click at [40, 131] on link "White List Email Log" at bounding box center [43, 126] width 73 height 11
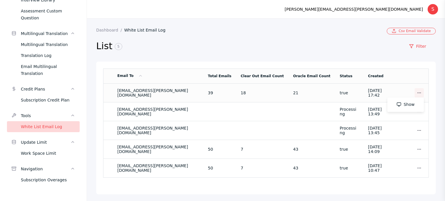
click at [416, 92] on icon at bounding box center [418, 93] width 5 height 5
click at [29, 152] on div "Work Space Limit" at bounding box center [48, 153] width 54 height 7
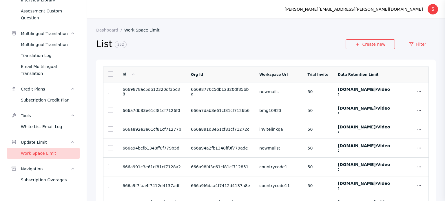
click at [113, 76] on link at bounding box center [110, 73] width 5 height 5
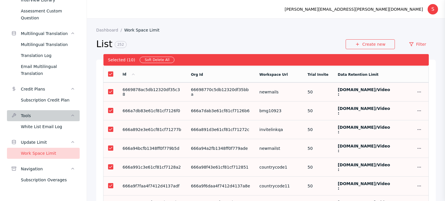
scroll to position [649, 0]
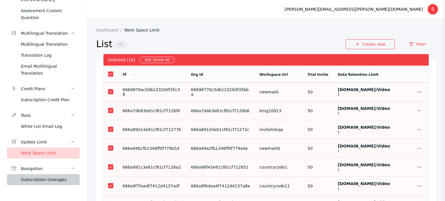
click at [36, 180] on div "Subscription Overages" at bounding box center [48, 179] width 54 height 7
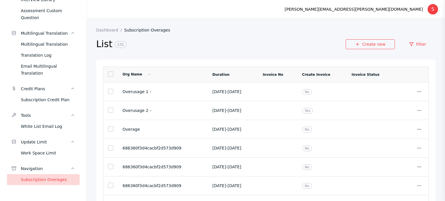
click at [108, 76] on link at bounding box center [110, 73] width 5 height 5
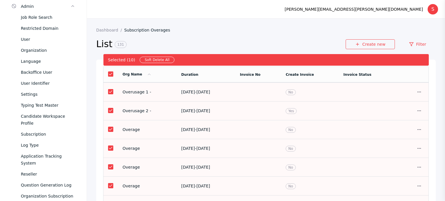
scroll to position [249, 0]
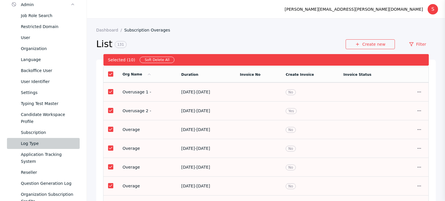
click at [30, 142] on div "Log Type" at bounding box center [48, 143] width 54 height 7
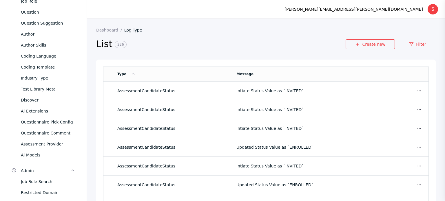
scroll to position [82, 0]
click at [32, 108] on div "Ai Extensions" at bounding box center [48, 111] width 54 height 7
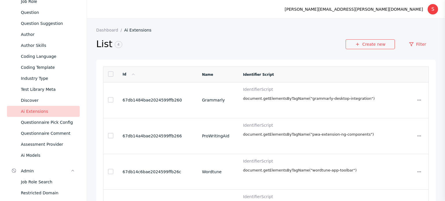
click at [110, 74] on link at bounding box center [110, 73] width 5 height 5
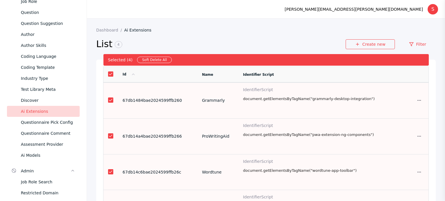
click at [110, 74] on link at bounding box center [110, 73] width 5 height 5
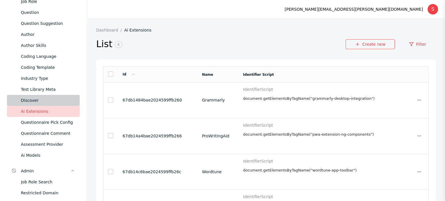
click at [36, 98] on div "Discover" at bounding box center [48, 100] width 54 height 7
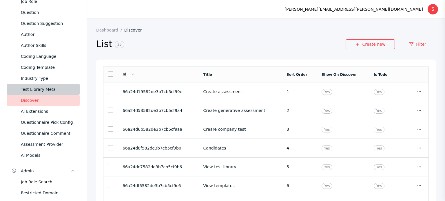
click at [44, 91] on div "Test Library Meta" at bounding box center [48, 89] width 54 height 7
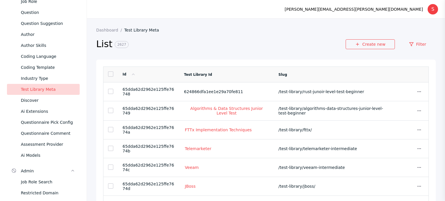
click at [112, 76] on link at bounding box center [110, 73] width 5 height 5
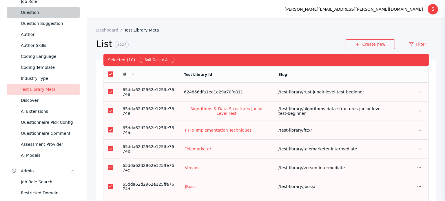
click at [35, 16] on link "Question" at bounding box center [43, 12] width 73 height 11
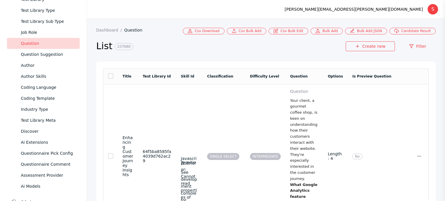
scroll to position [31, 0]
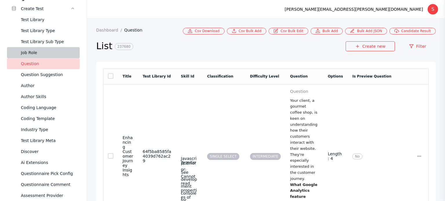
click at [28, 49] on div "Job Role" at bounding box center [48, 52] width 54 height 7
